Goal: Information Seeking & Learning: Learn about a topic

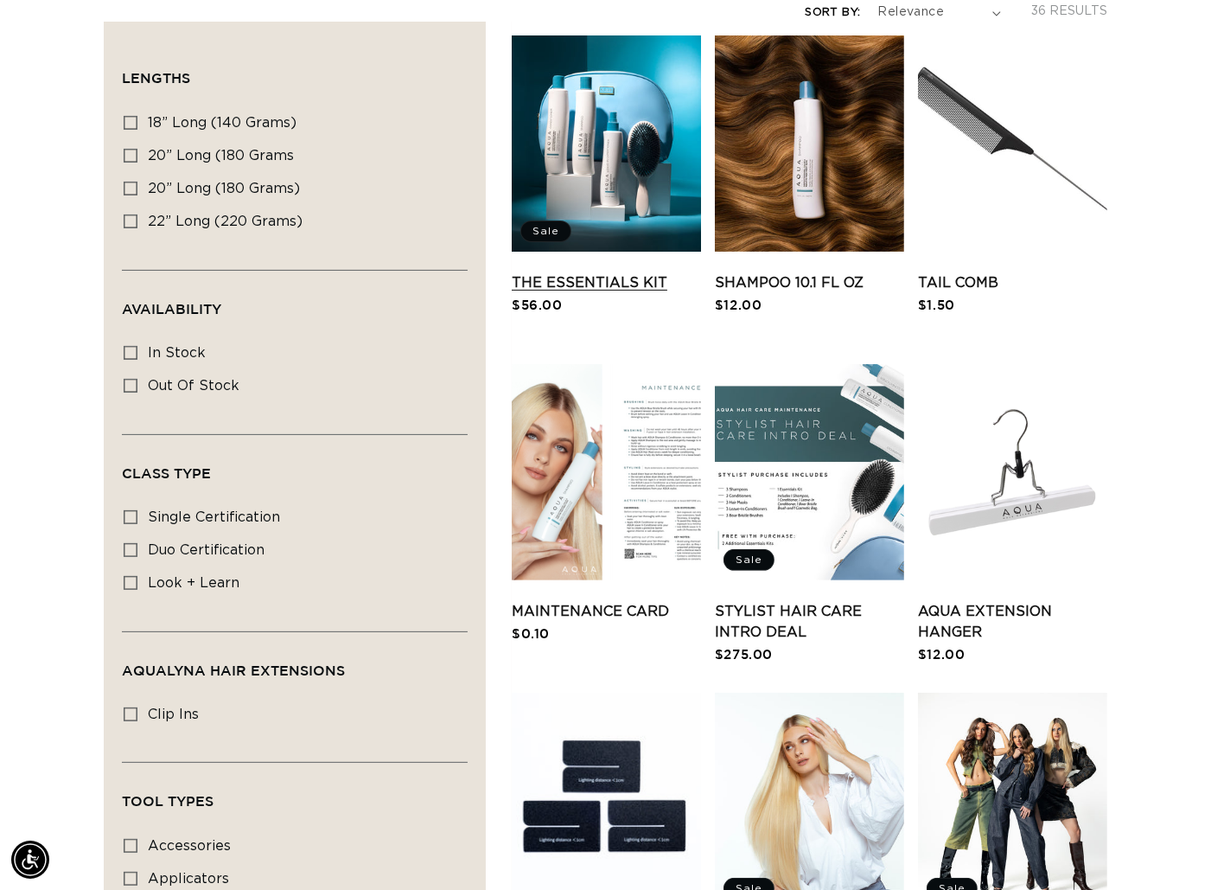
scroll to position [447, 0]
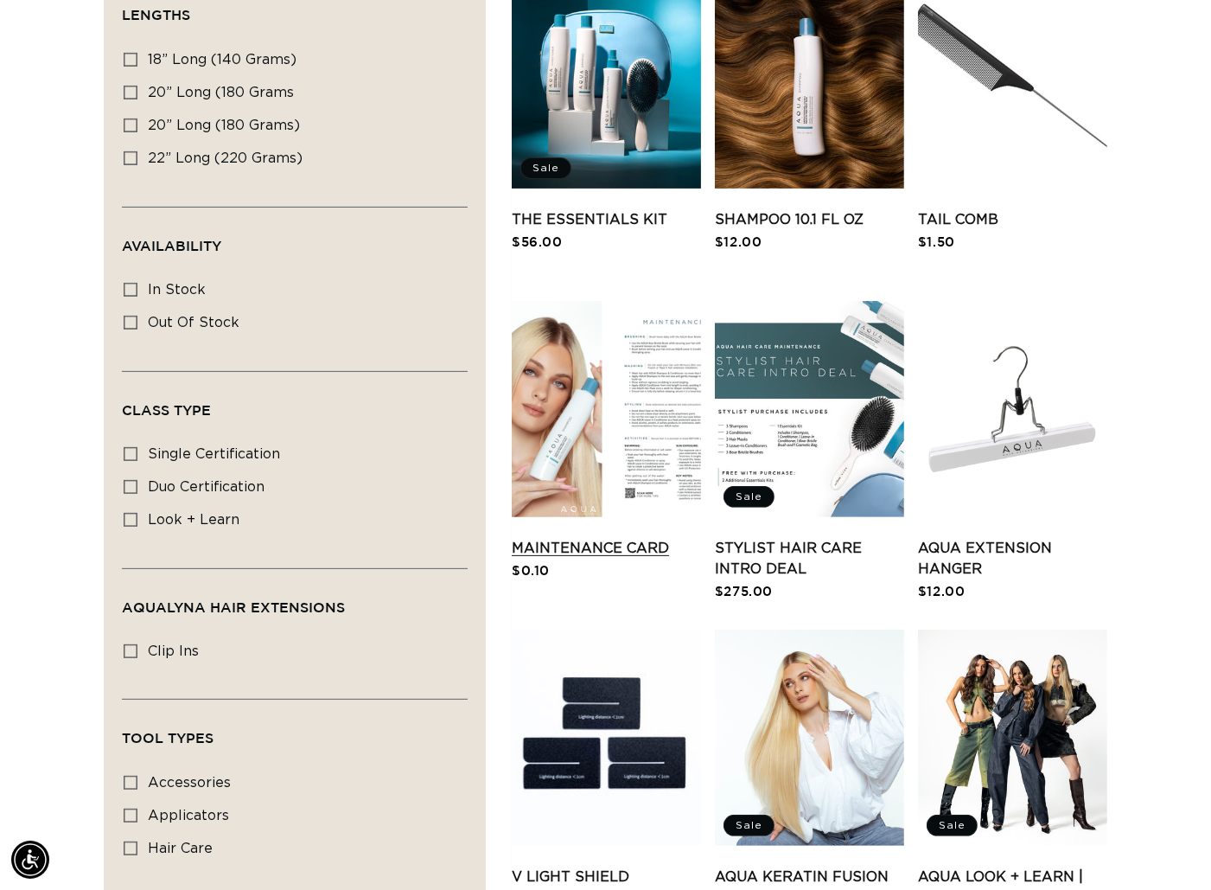
click at [649, 538] on link "Maintenance Card" at bounding box center [606, 548] width 189 height 21
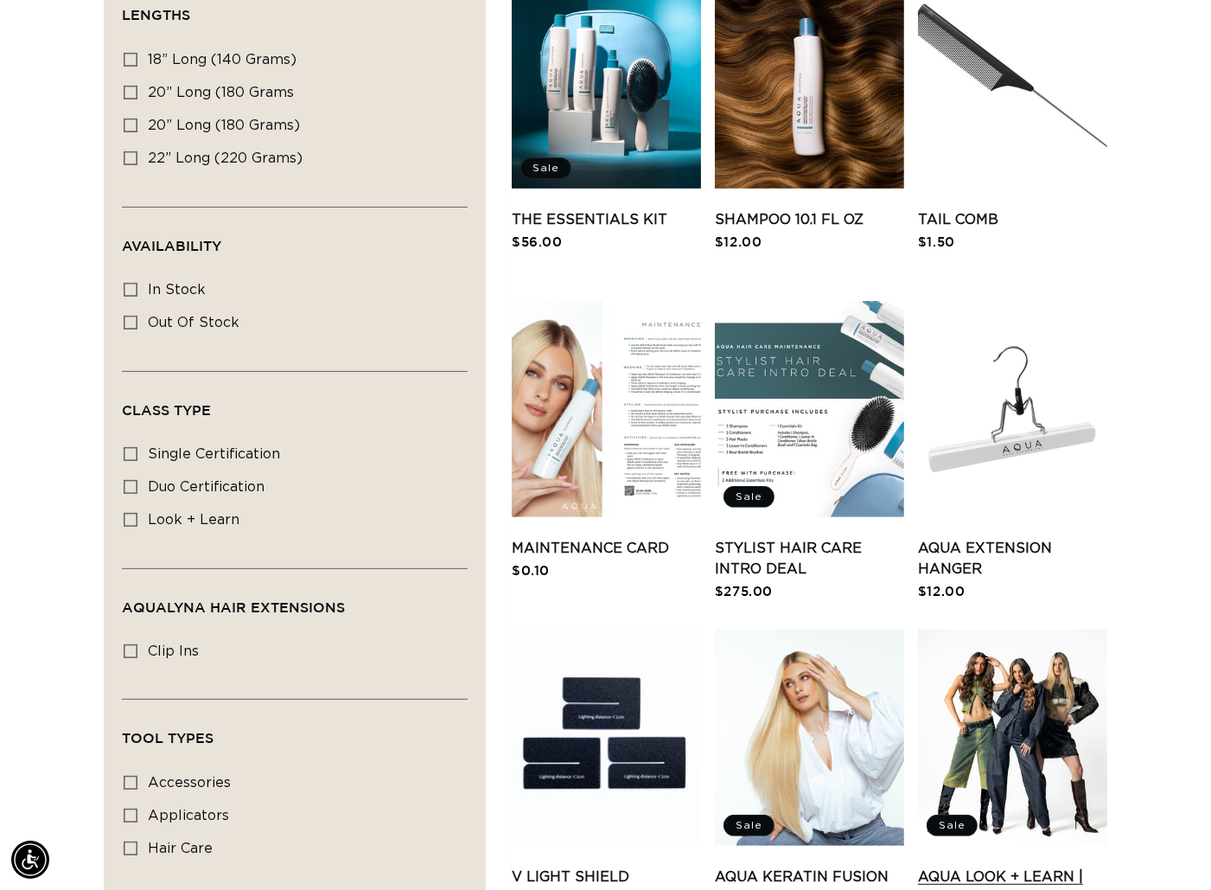
scroll to position [0, 1085]
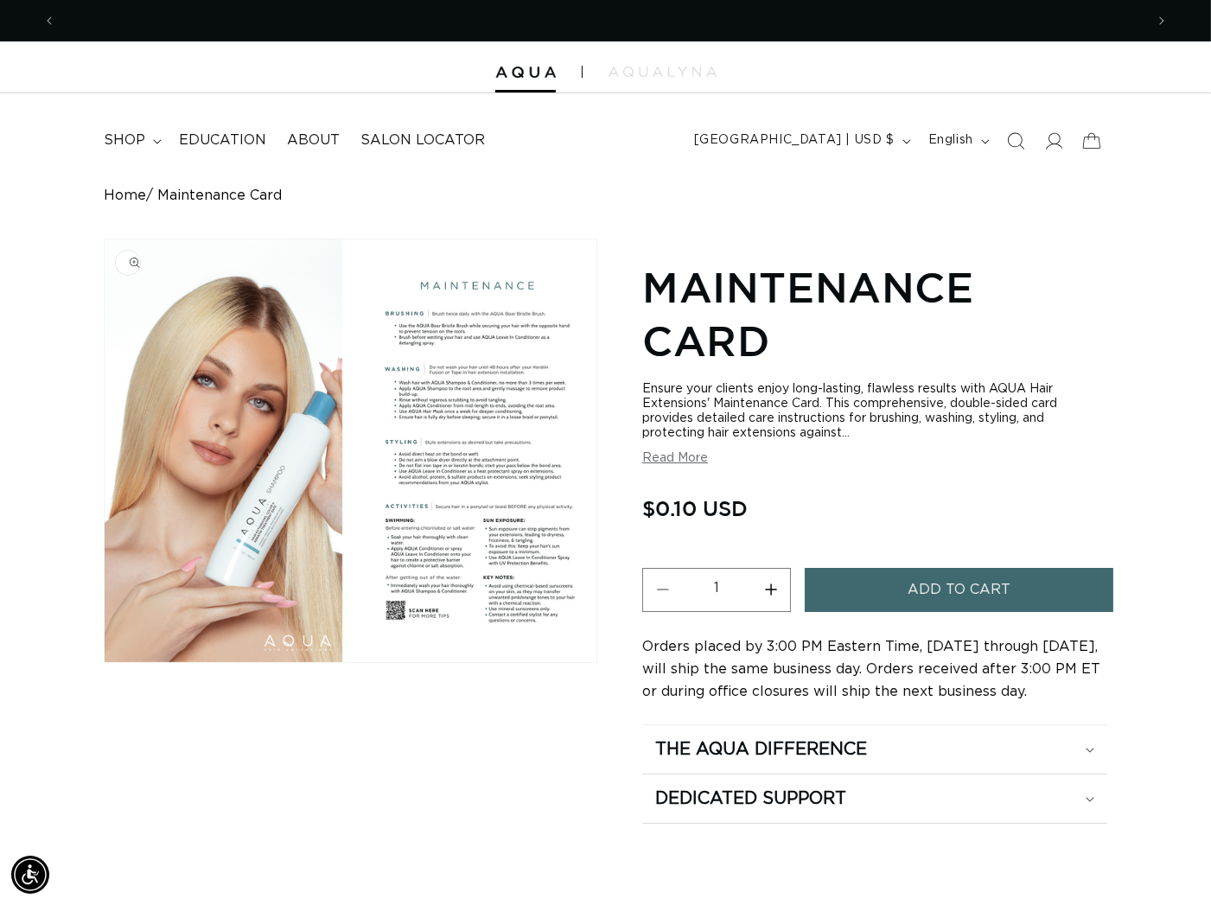
scroll to position [0, 1085]
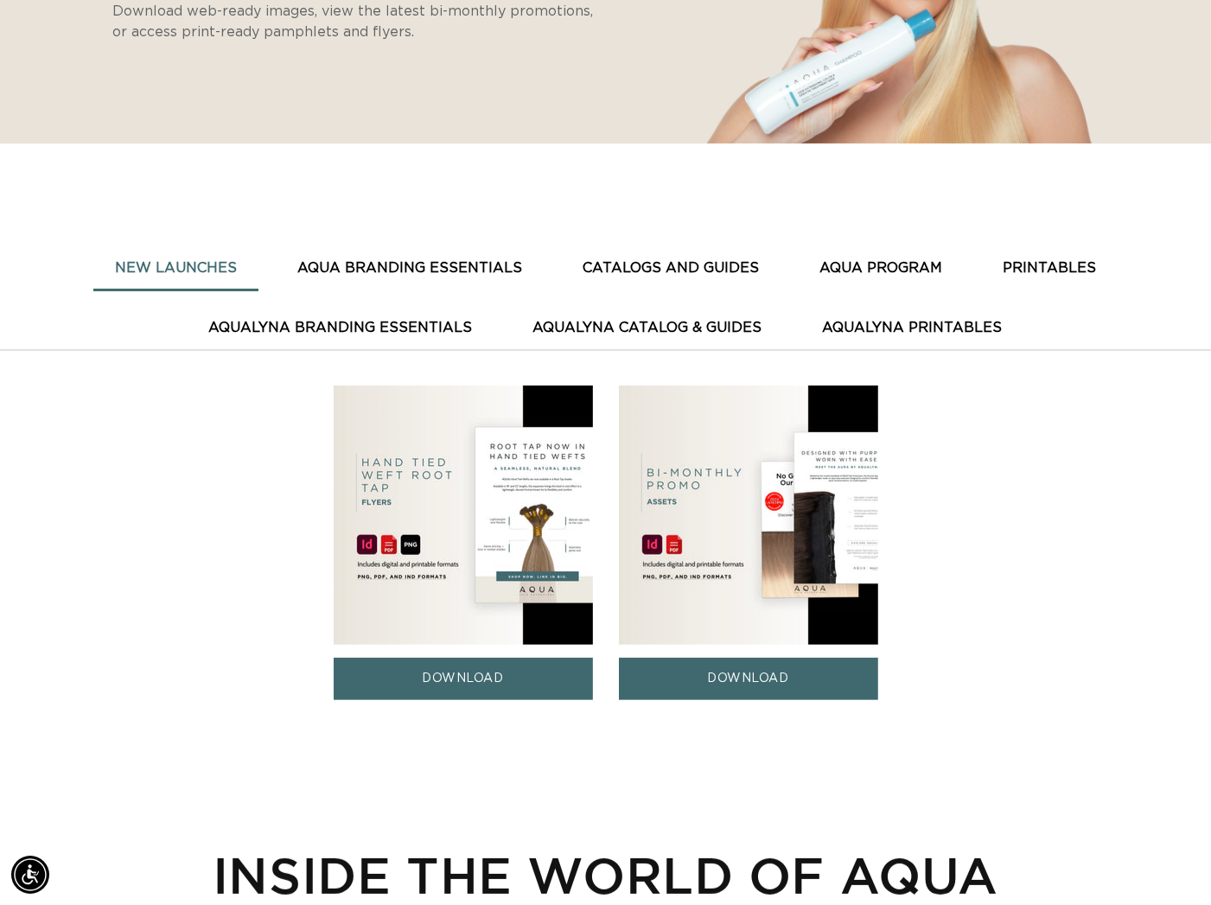
scroll to position [0, 2170]
click at [965, 267] on button "PRINTABLES" at bounding box center [1049, 268] width 137 height 42
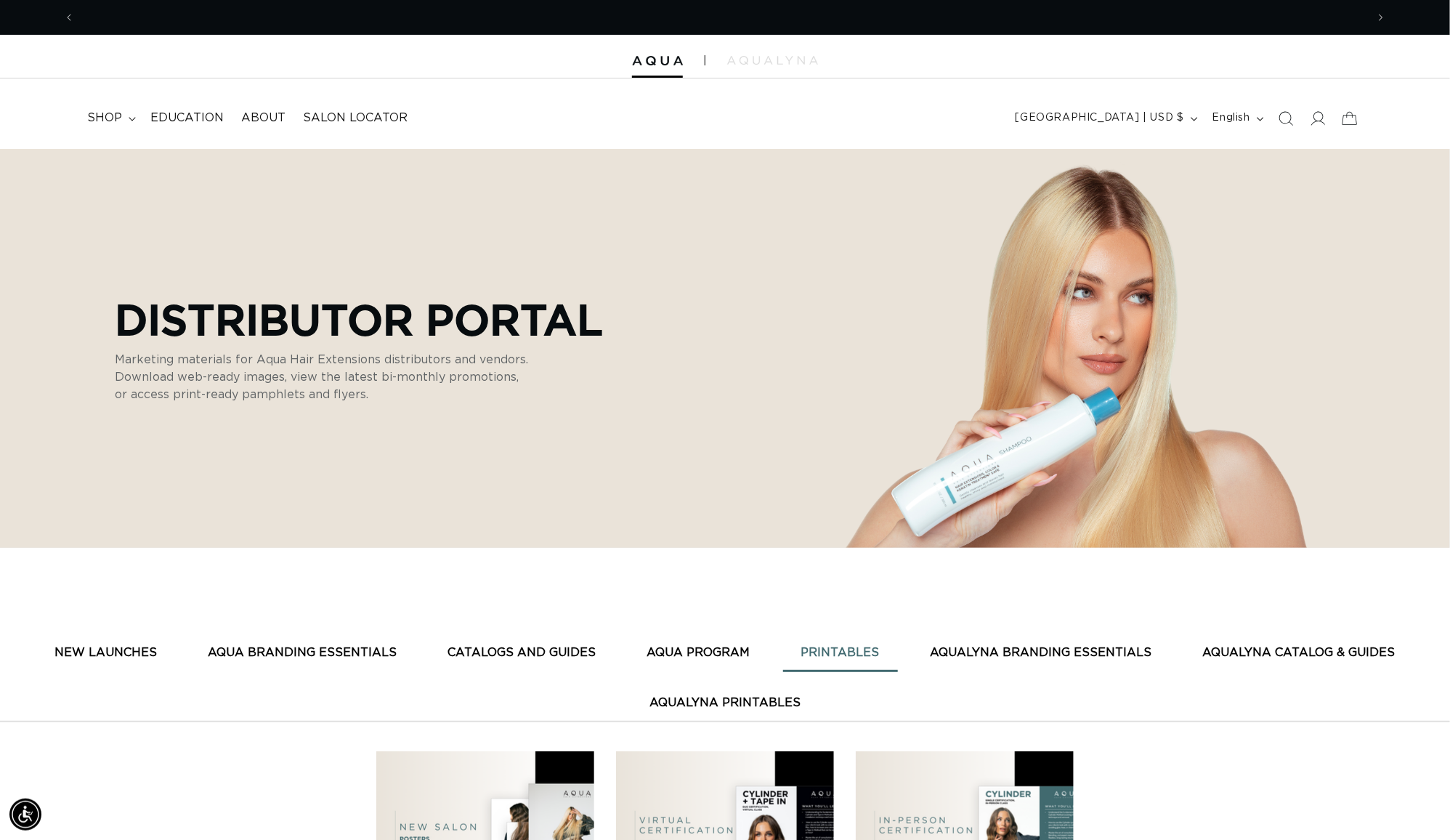
scroll to position [0, 2688]
click at [195, 118] on span "Education" at bounding box center [187, 118] width 73 height 15
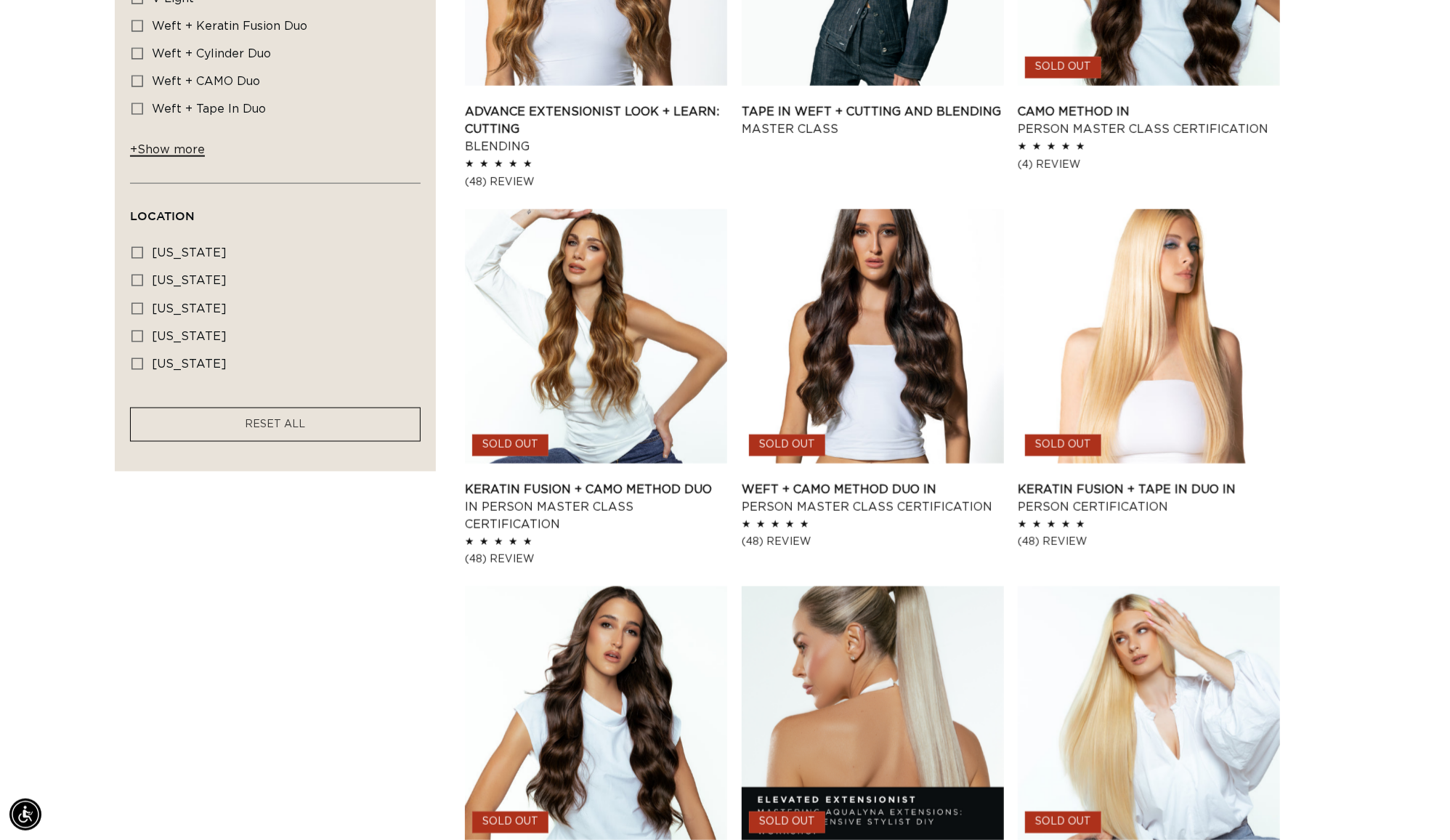
scroll to position [913, 0]
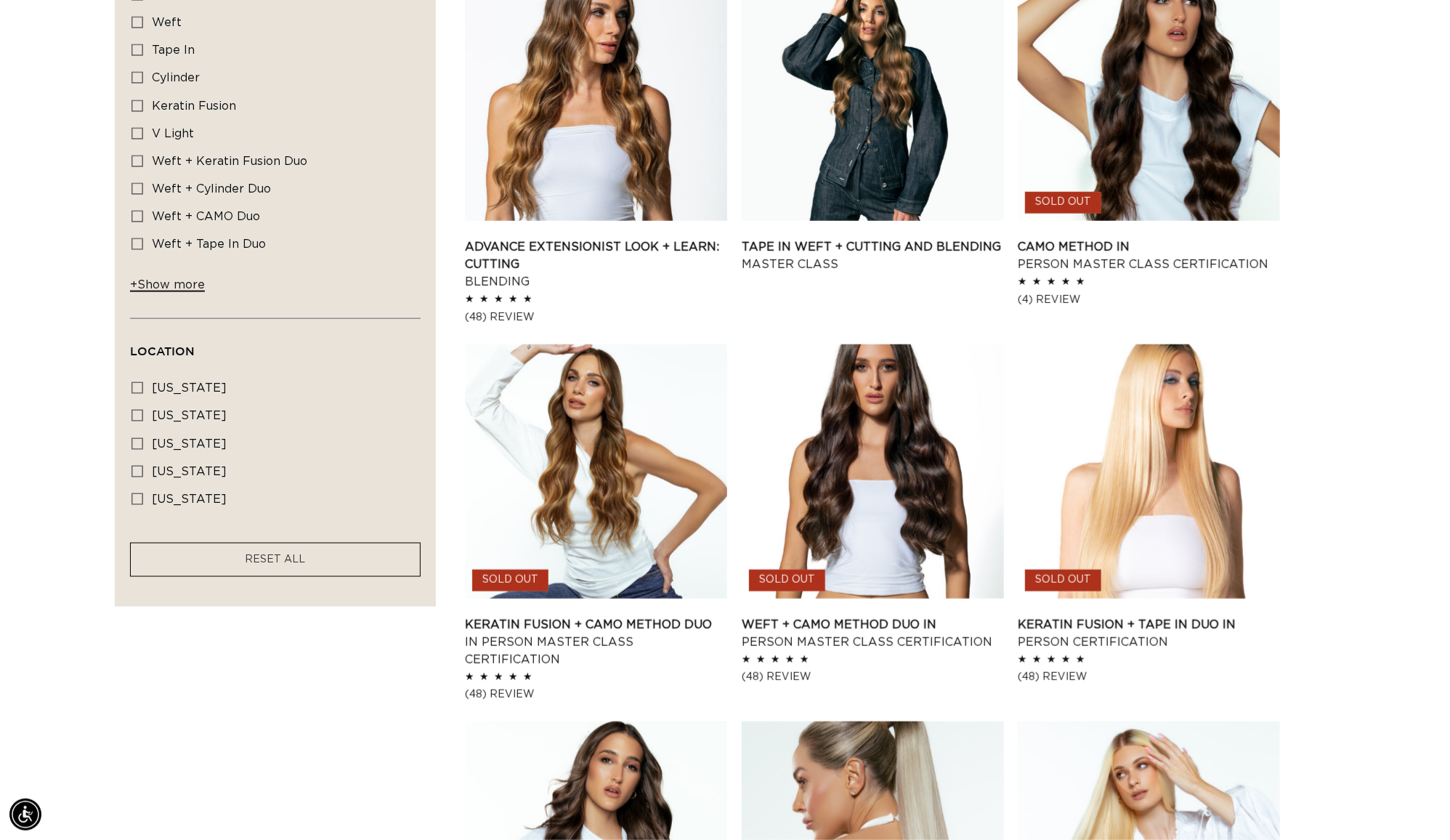
click at [150, 291] on span "+ Show more" at bounding box center [167, 285] width 75 height 12
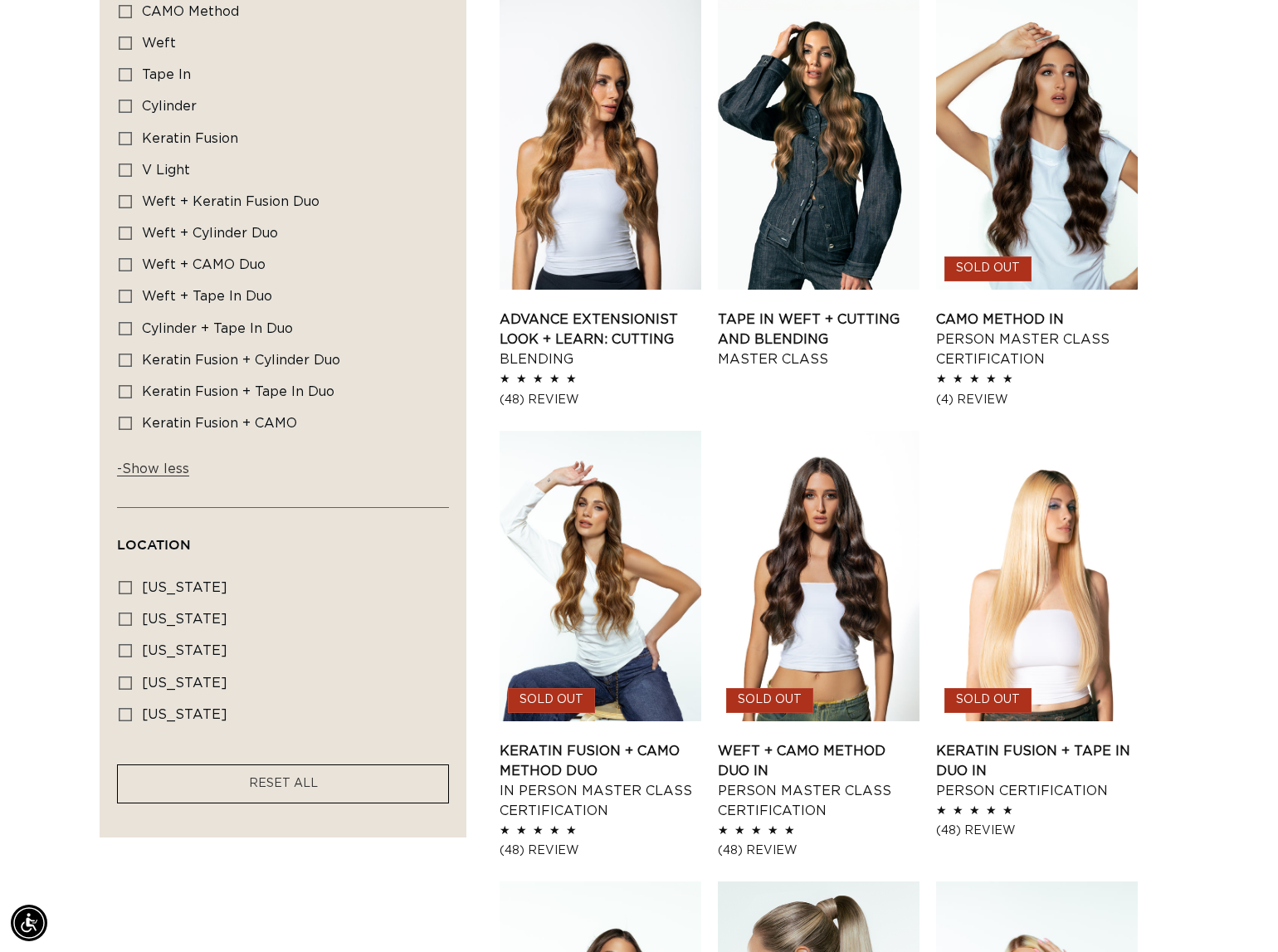
scroll to position [0, 1156]
